Goal: Transaction & Acquisition: Purchase product/service

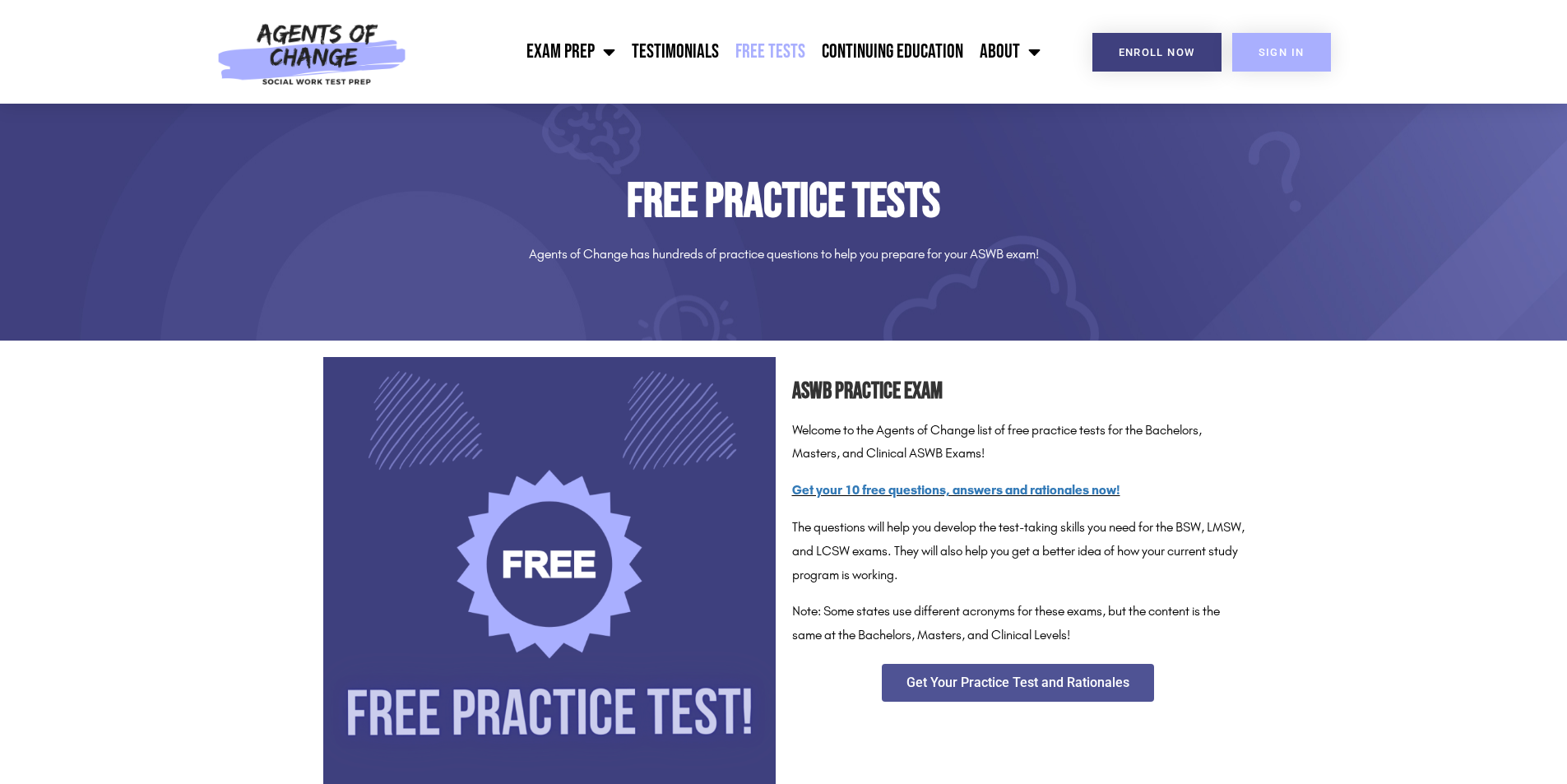
click at [1256, 51] on link "SIGN IN" at bounding box center [1281, 52] width 98 height 38
click at [604, 53] on span "Menu" at bounding box center [605, 51] width 21 height 36
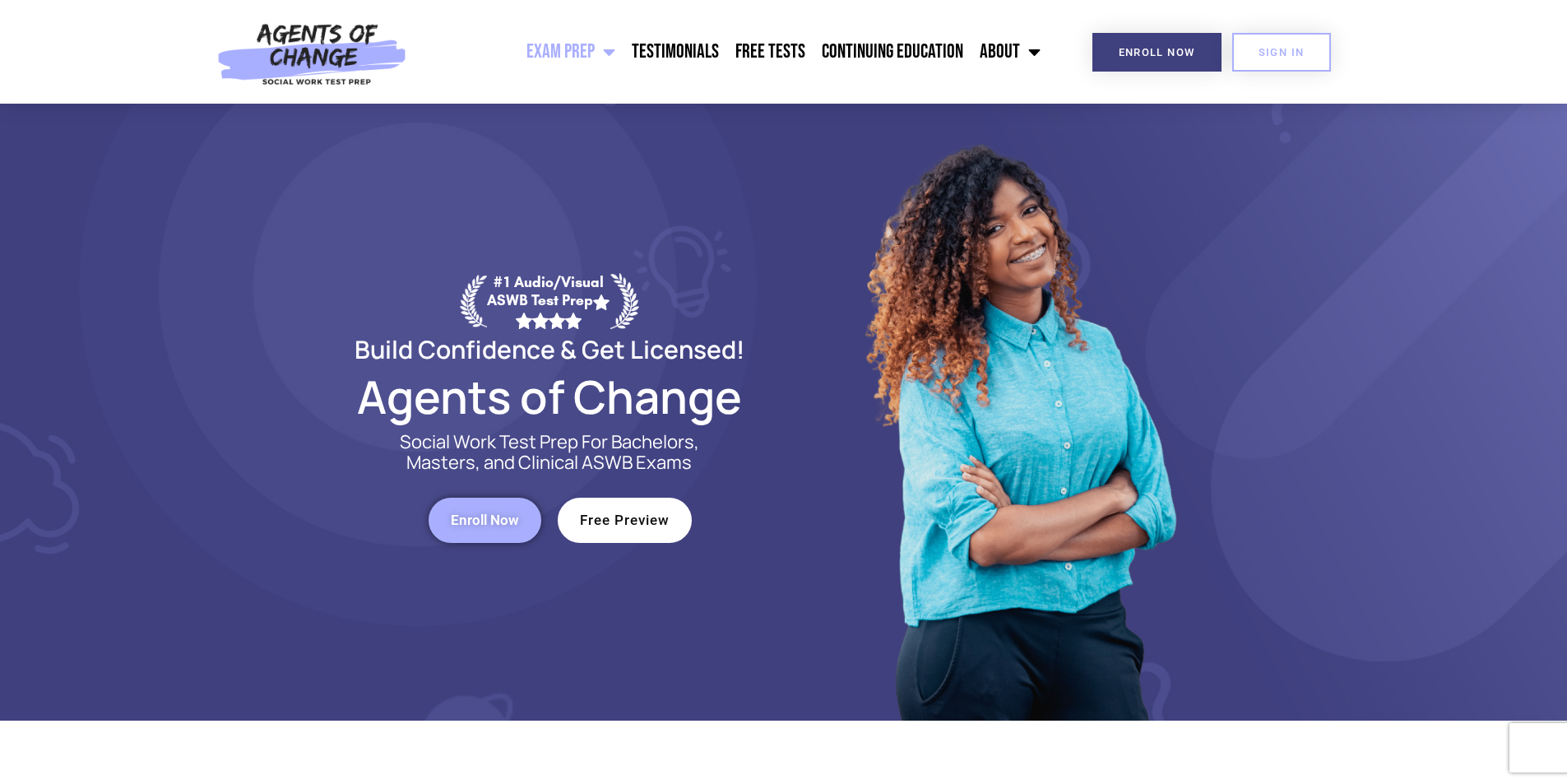
click at [528, 517] on link "Enroll Now" at bounding box center [484, 520] width 113 height 45
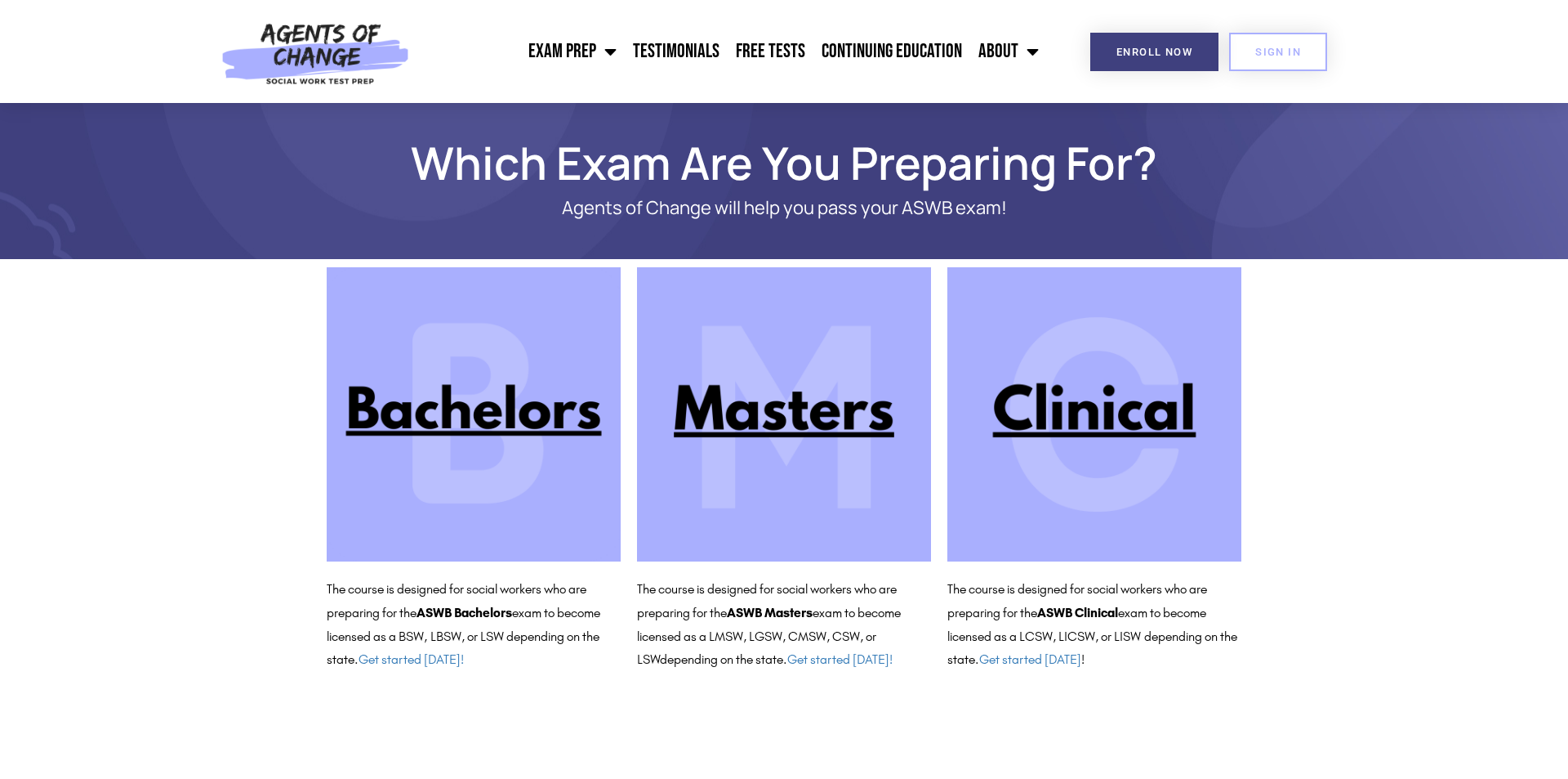
click at [1008, 407] on img at bounding box center [1094, 414] width 294 height 294
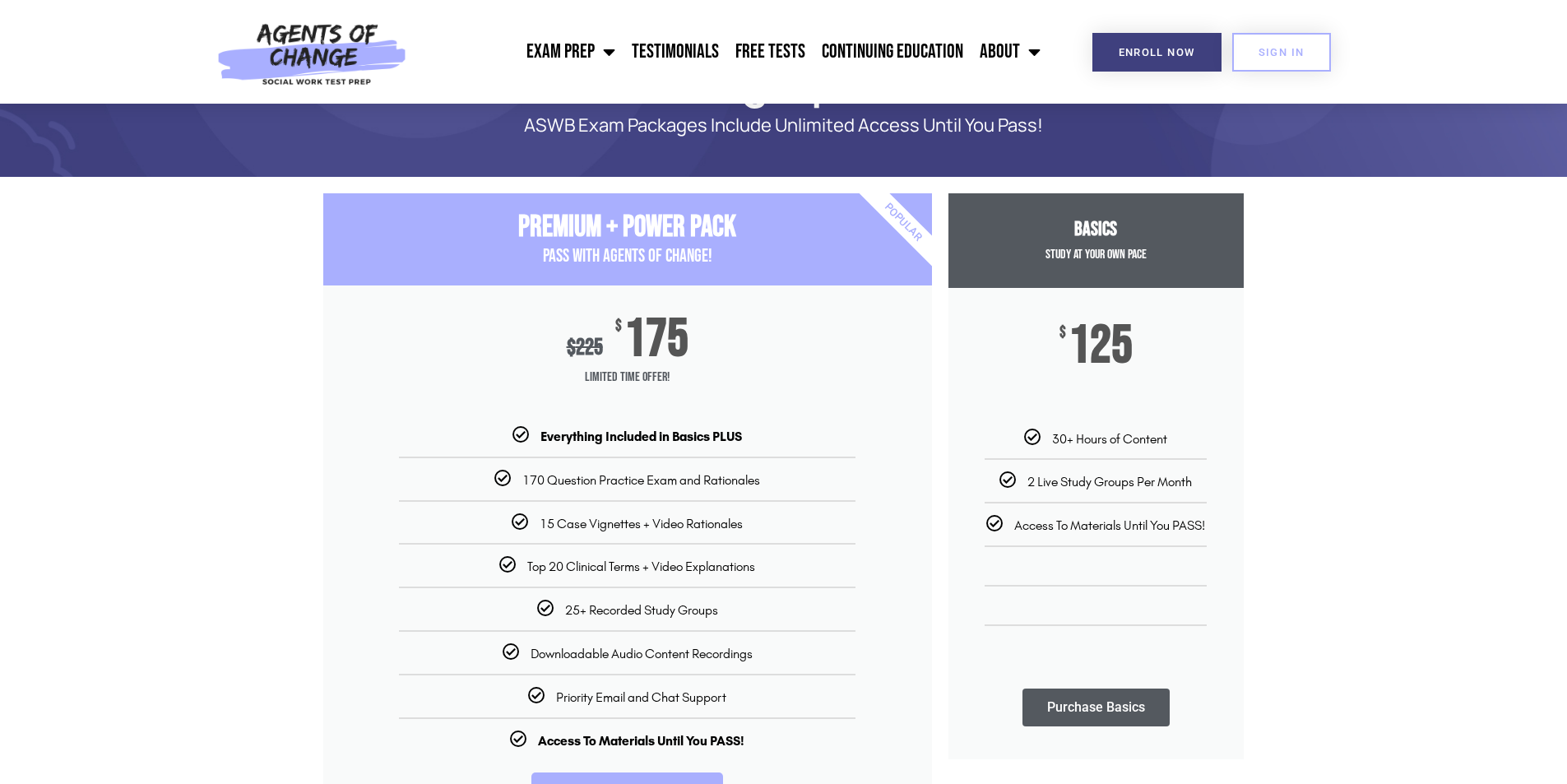
scroll to position [82, 0]
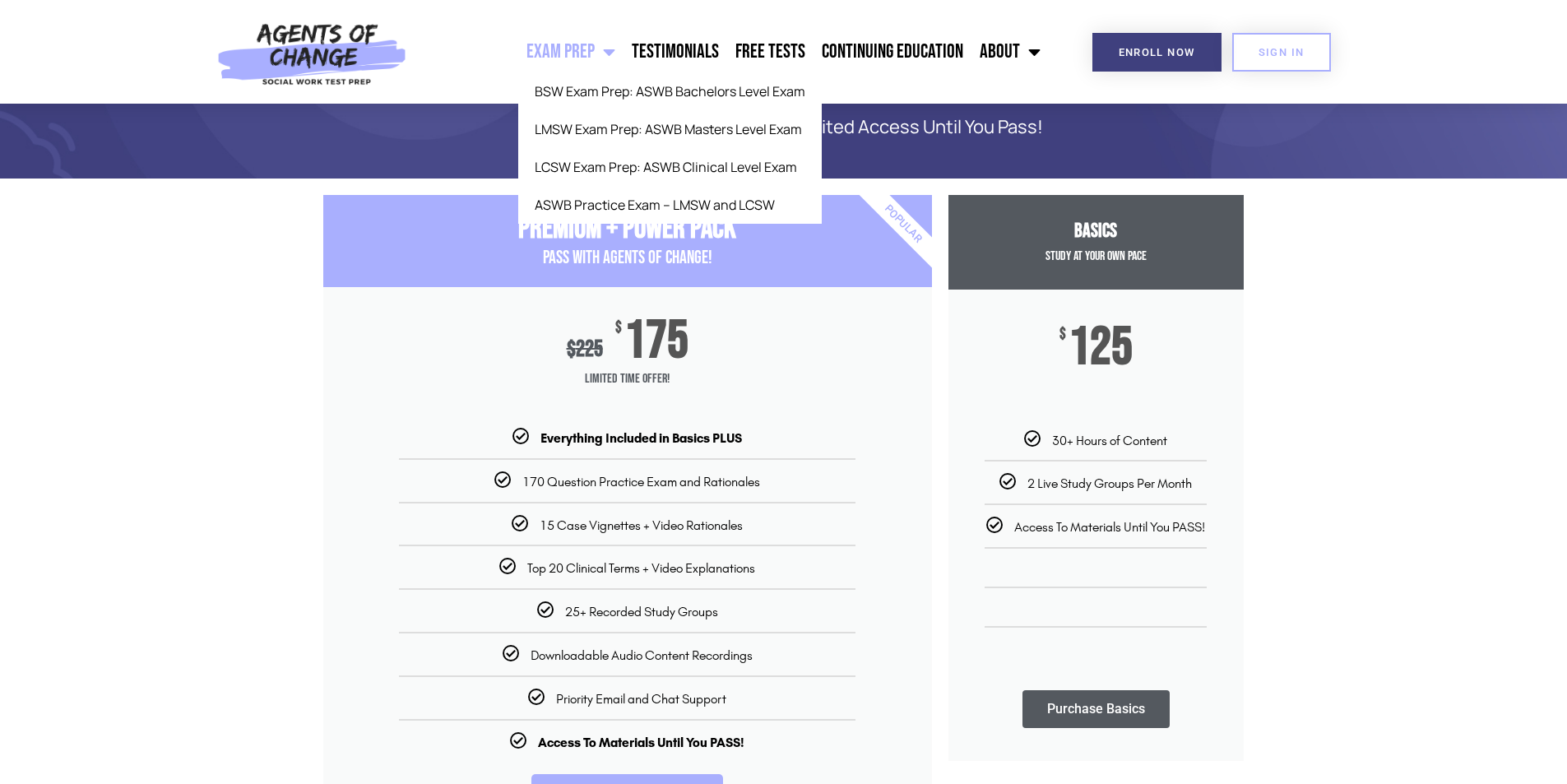
click at [595, 51] on link "Exam Prep" at bounding box center [571, 52] width 105 height 41
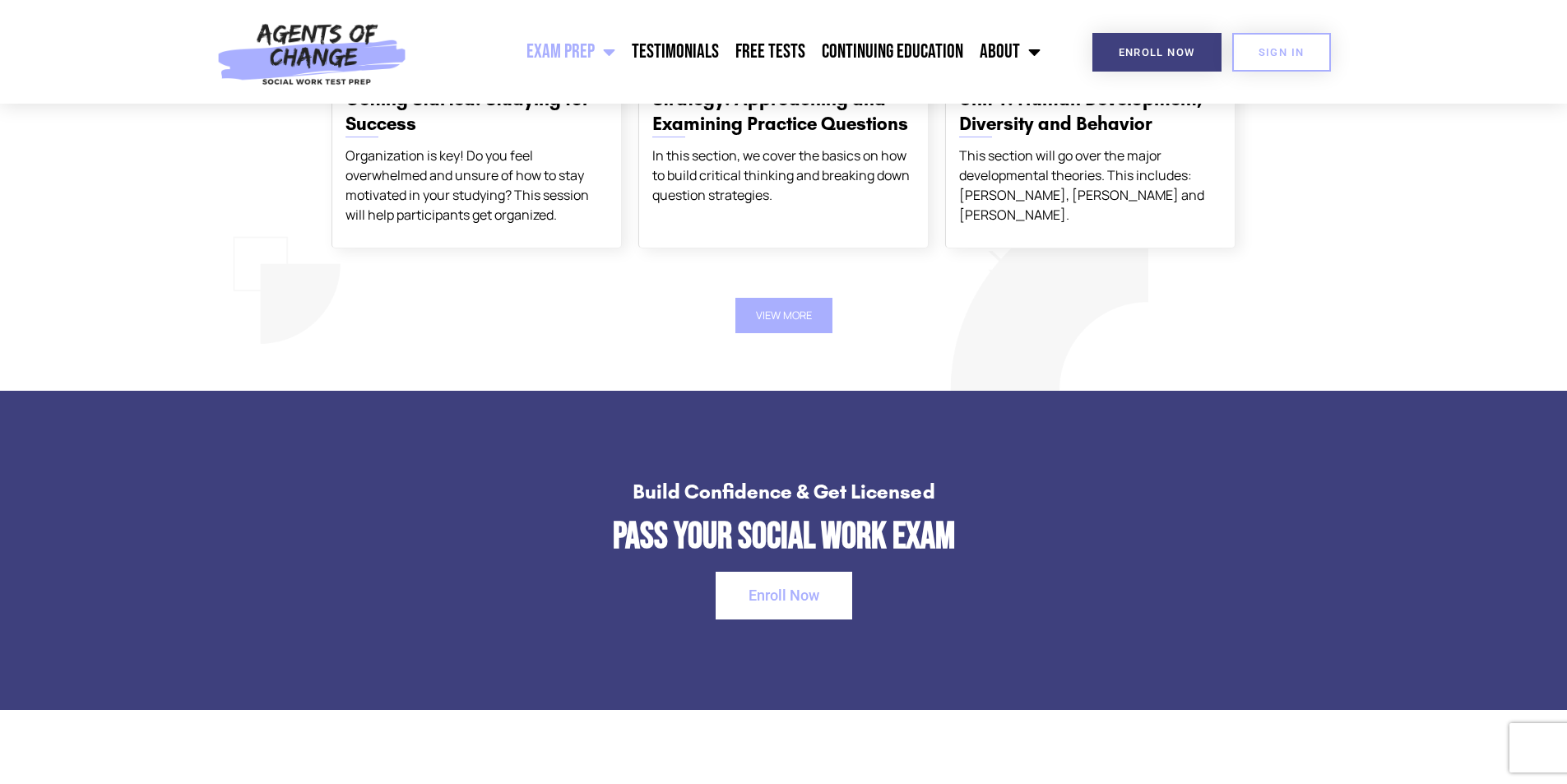
scroll to position [1974, 0]
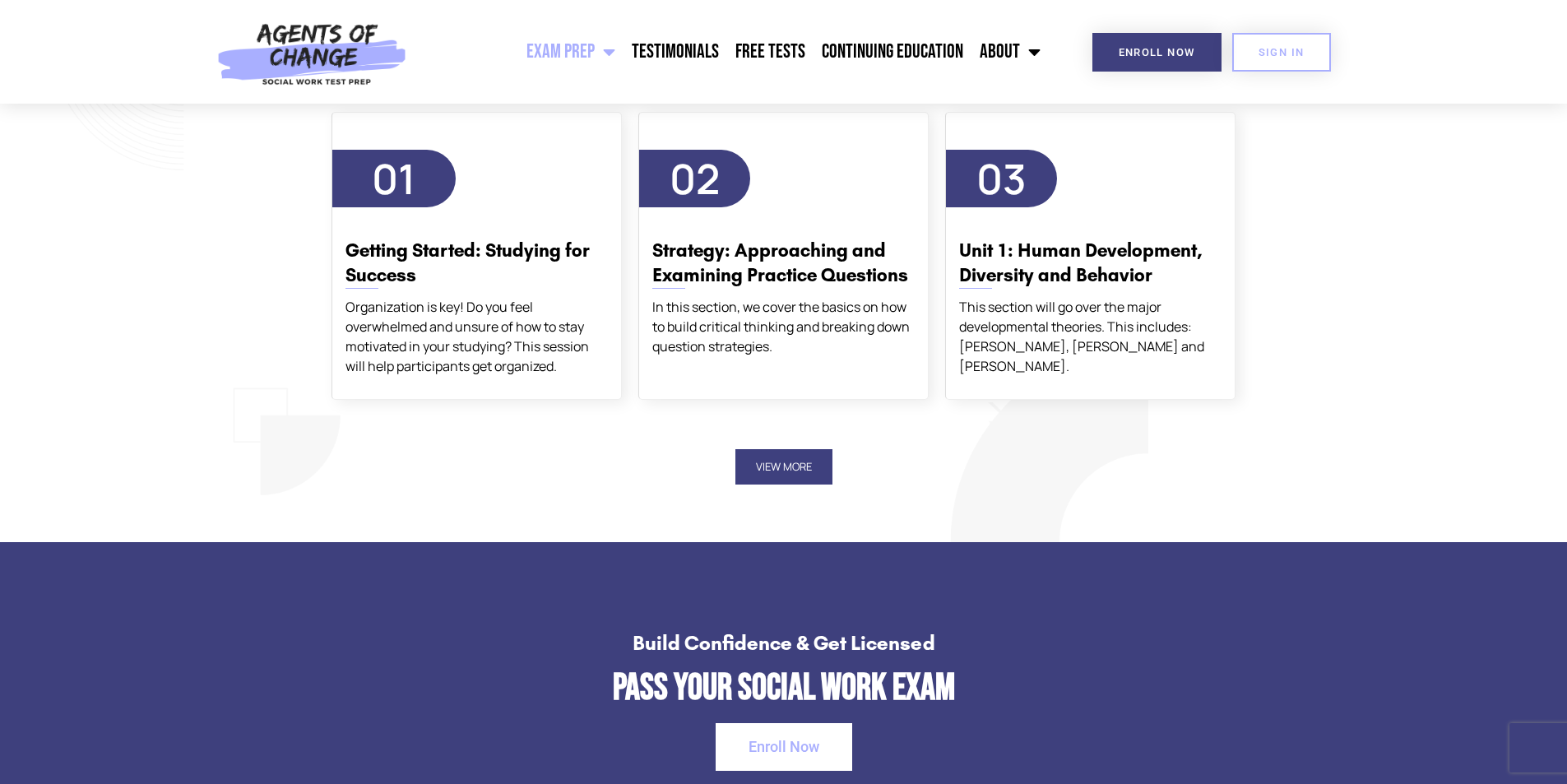
click at [771, 462] on button "View More" at bounding box center [784, 467] width 97 height 35
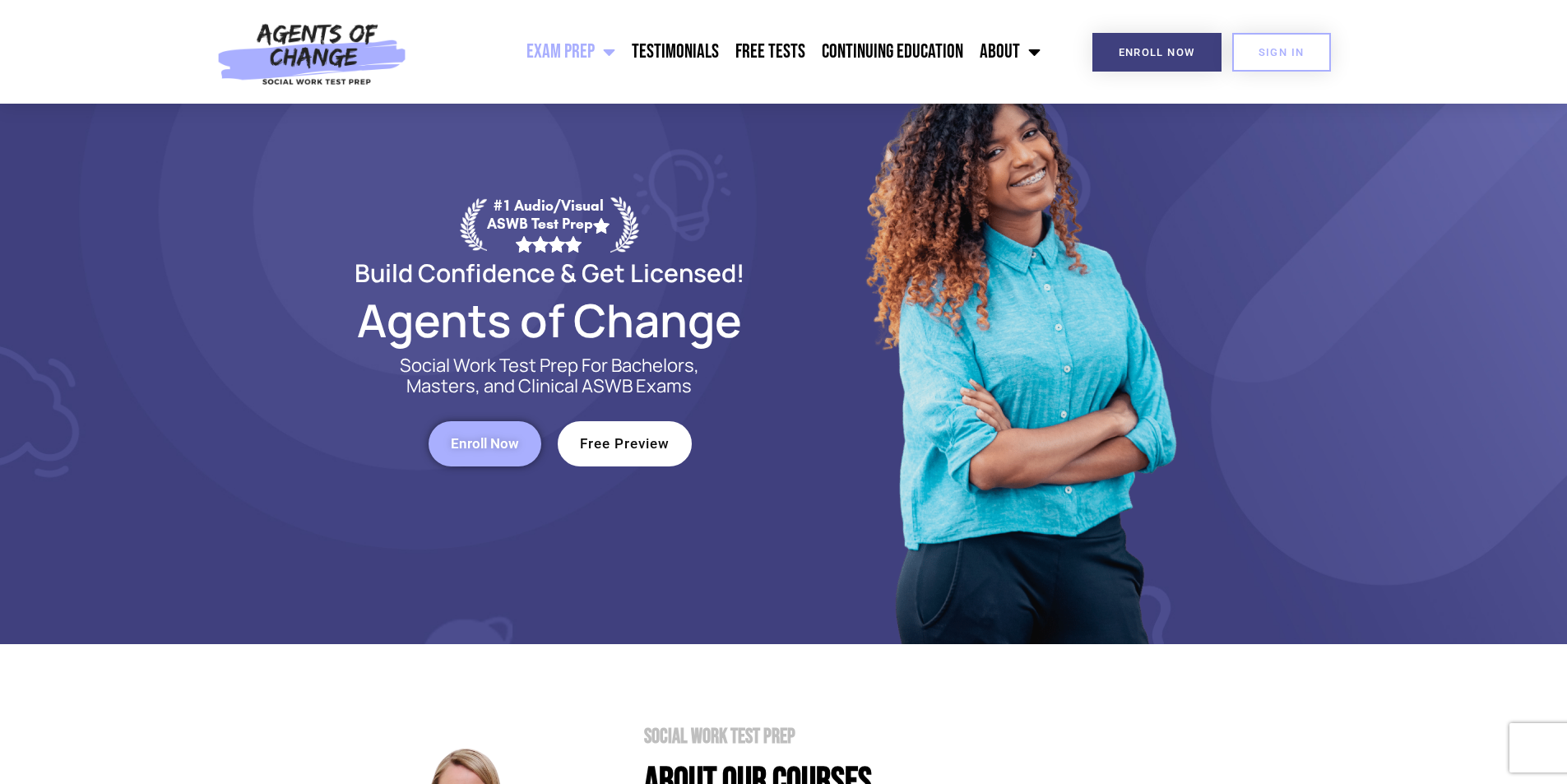
scroll to position [0, 0]
